Goal: Task Accomplishment & Management: Manage account settings

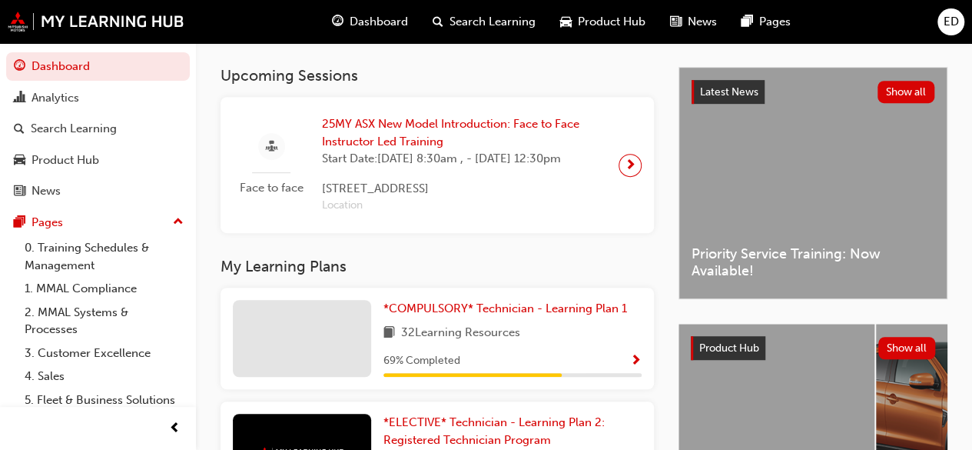
scroll to position [292, 0]
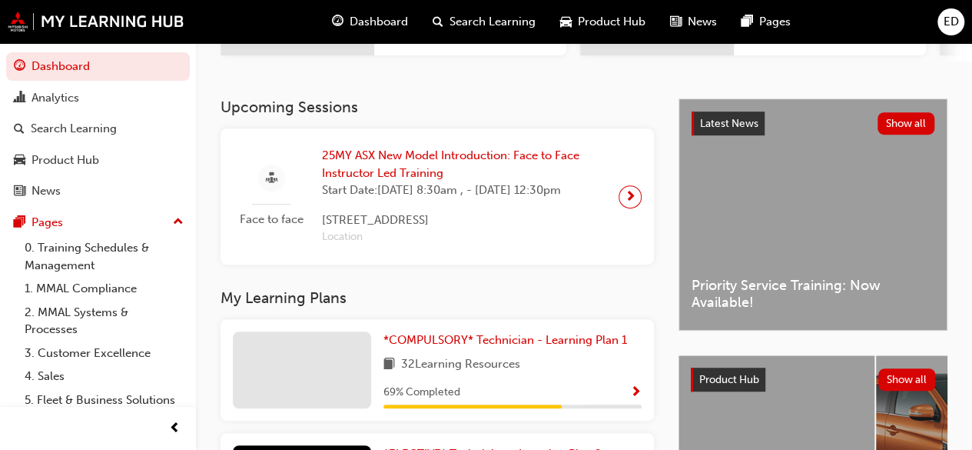
click at [951, 24] on span "ED" at bounding box center [951, 22] width 15 height 18
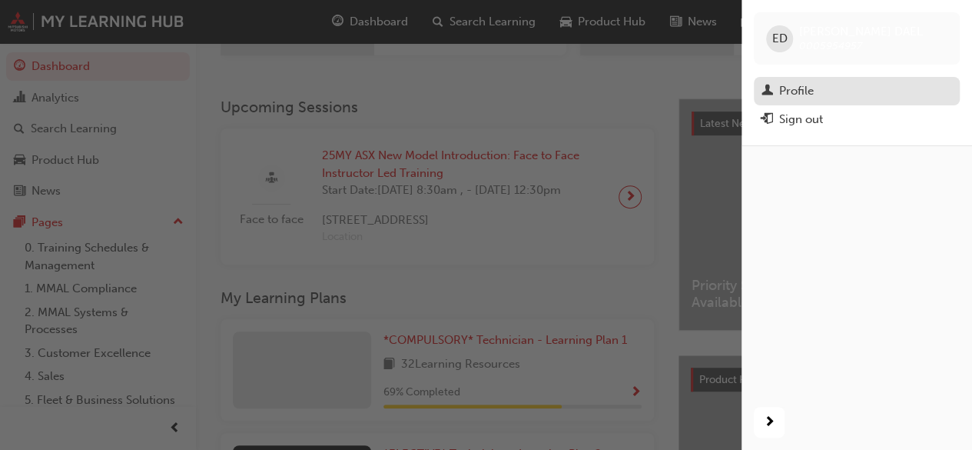
click at [839, 88] on div "Profile" at bounding box center [857, 90] width 191 height 19
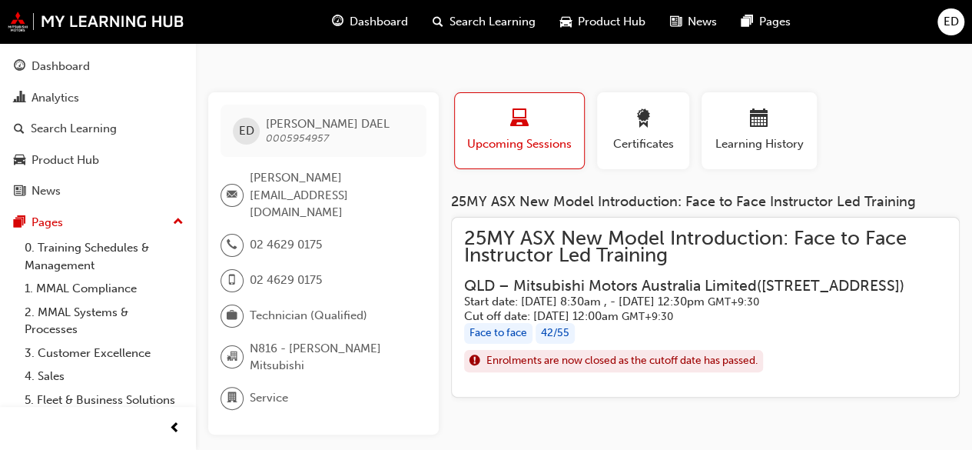
scroll to position [14, 0]
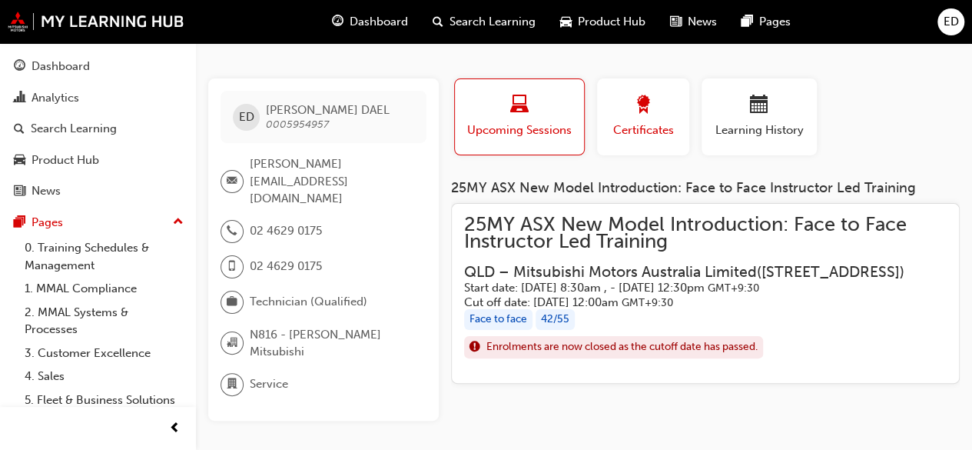
click at [673, 138] on span "Certificates" at bounding box center [643, 130] width 69 height 18
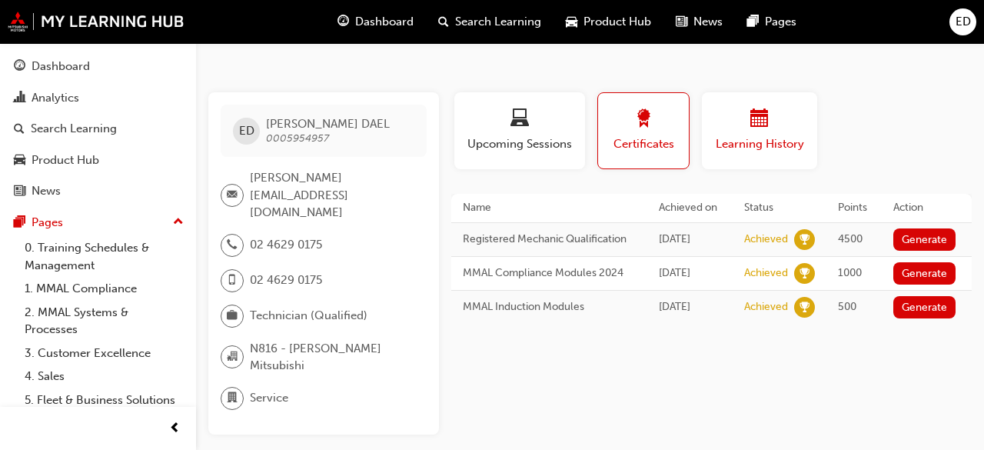
click at [762, 135] on span "Learning History" at bounding box center [759, 144] width 92 height 18
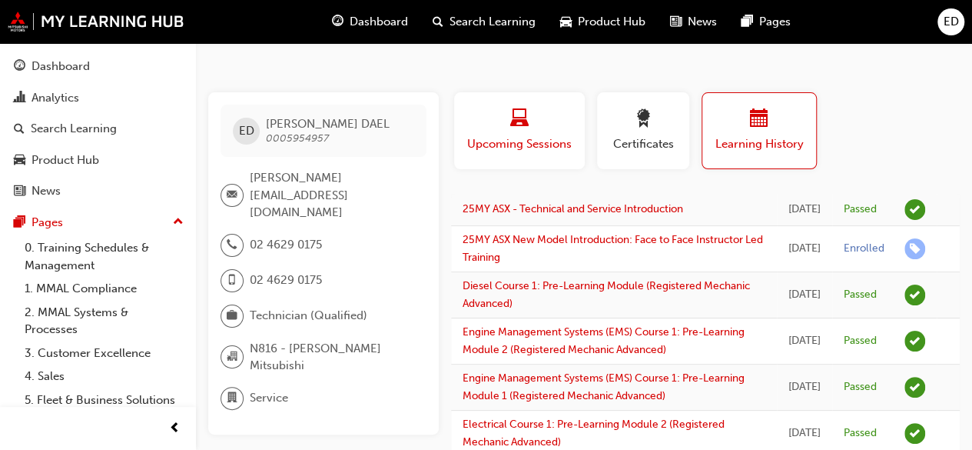
click at [553, 133] on div "Upcoming Sessions" at bounding box center [520, 131] width 108 height 44
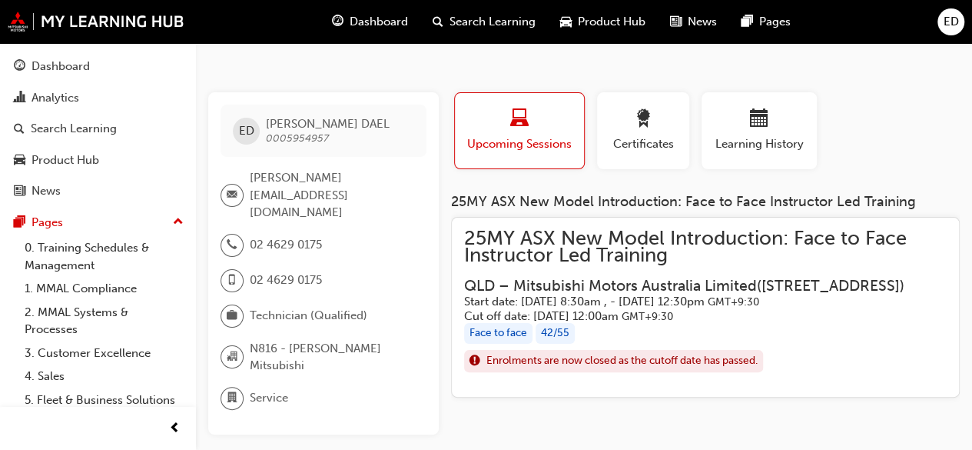
click at [630, 284] on h3 "QLD – Mitsubishi Motors Australia Limited ( [STREET_ADDRESS] )" at bounding box center [693, 286] width 458 height 18
